Goal: Navigation & Orientation: Understand site structure

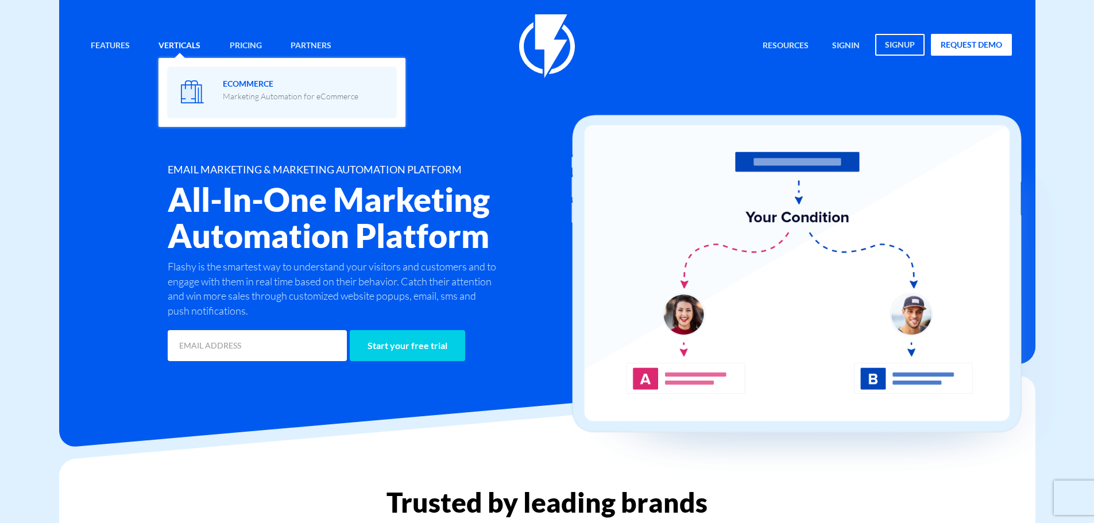
click at [205, 89] on span at bounding box center [192, 91] width 33 height 33
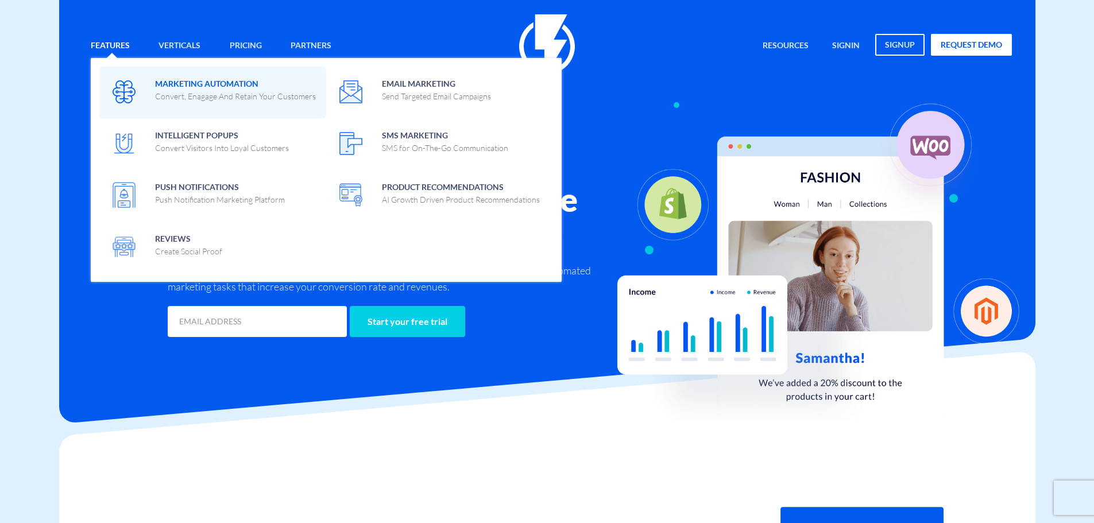
click at [170, 86] on span "Marketing Automation Convert, Enagage And Retain Your Customers" at bounding box center [235, 88] width 161 height 27
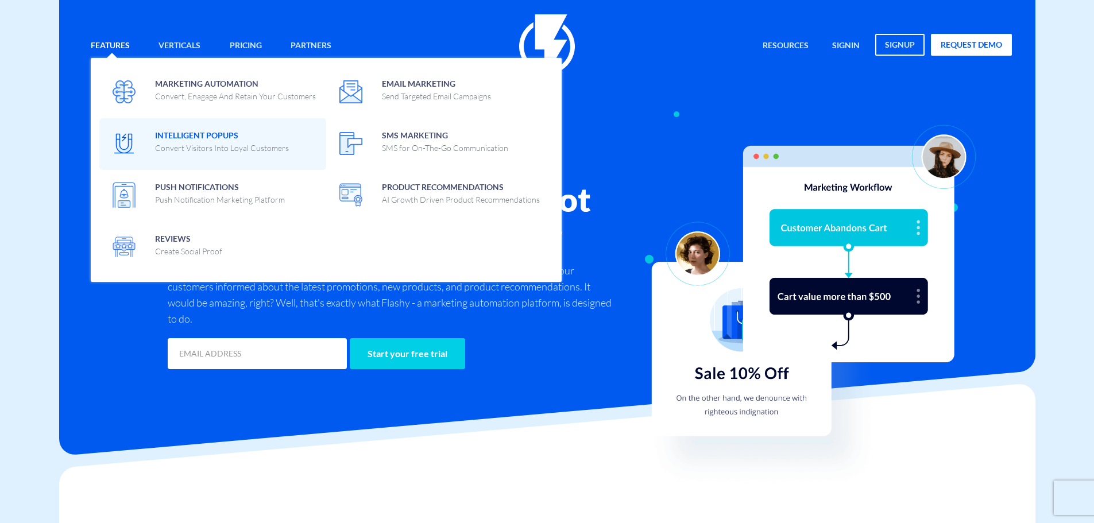
click at [199, 130] on span "Intelligent Popups Convert Visitors Into Loyal Customers" at bounding box center [222, 140] width 134 height 27
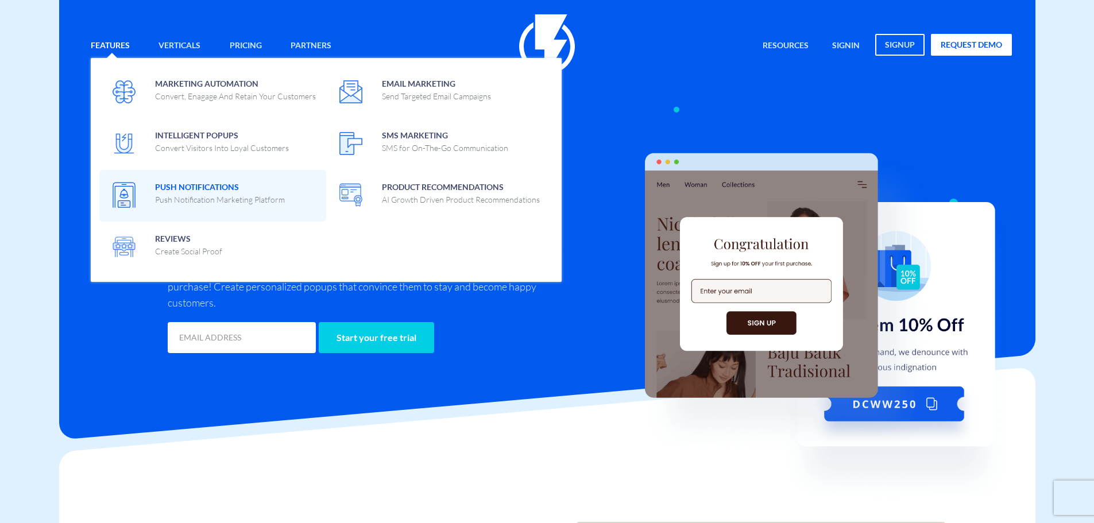
click at [173, 198] on p "Push Notification Marketing Platform" at bounding box center [220, 199] width 130 height 11
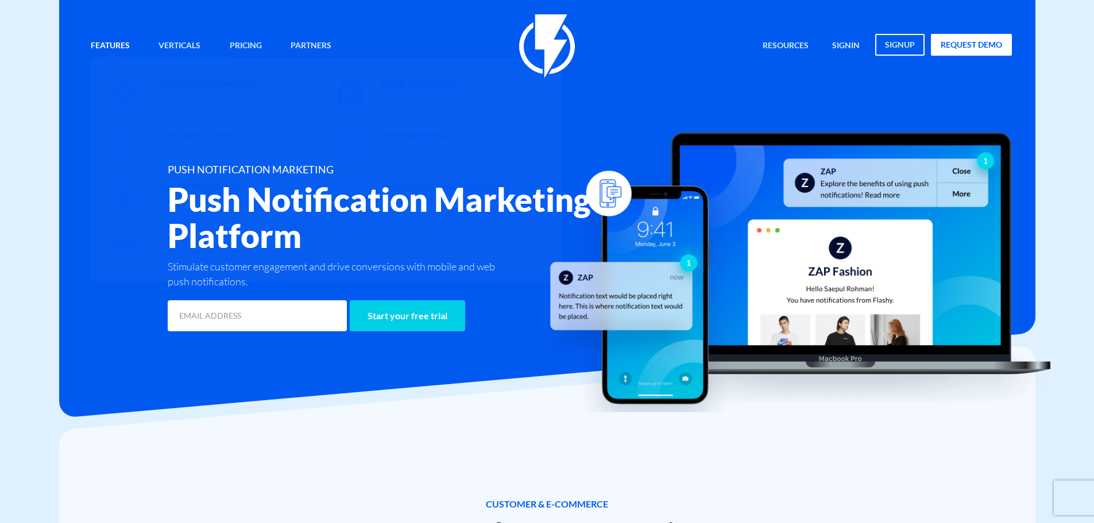
click at [398, 84] on span "Email Marketing Send Targeted Email Campaigns" at bounding box center [436, 88] width 109 height 27
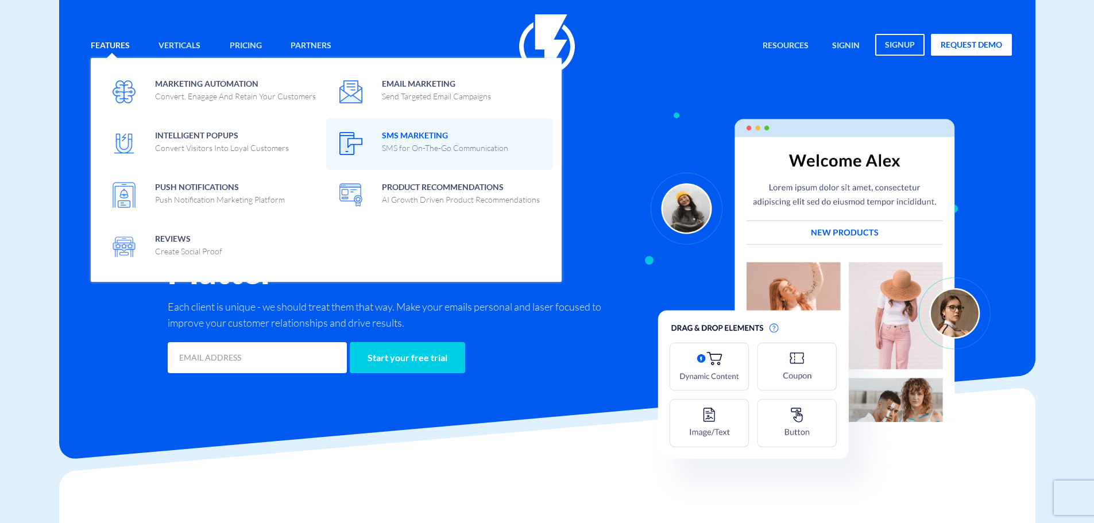
click at [397, 145] on p "SMS for On-The-Go Communication" at bounding box center [445, 147] width 126 height 11
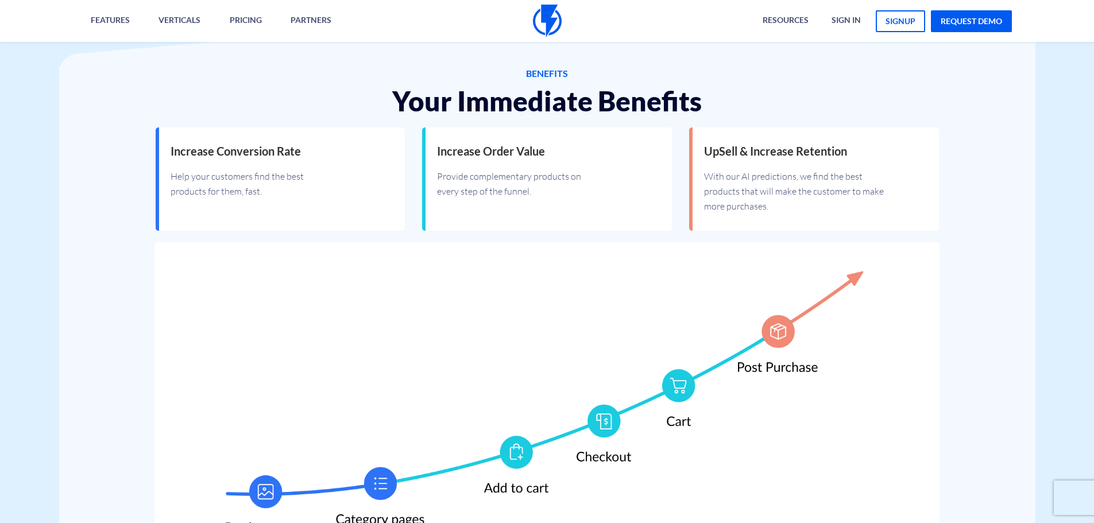
scroll to position [388, 0]
